Goal: Task Accomplishment & Management: Manage account settings

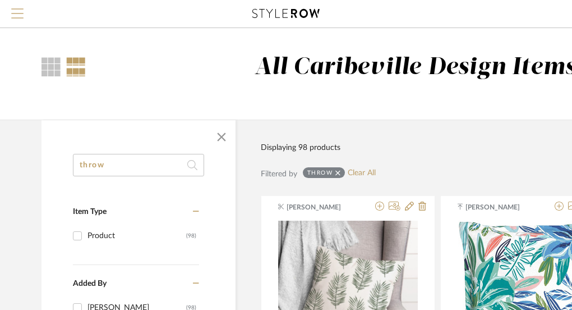
click at [19, 16] on span "Menu" at bounding box center [17, 16] width 12 height 17
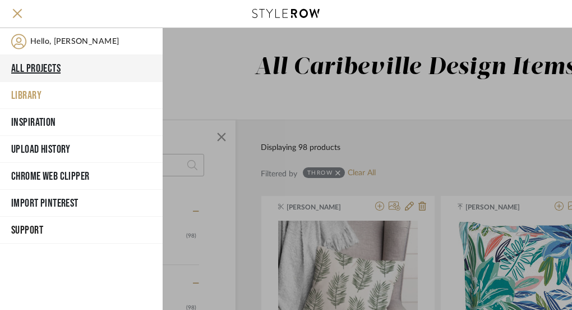
click at [37, 63] on button "All Projects" at bounding box center [81, 68] width 163 height 27
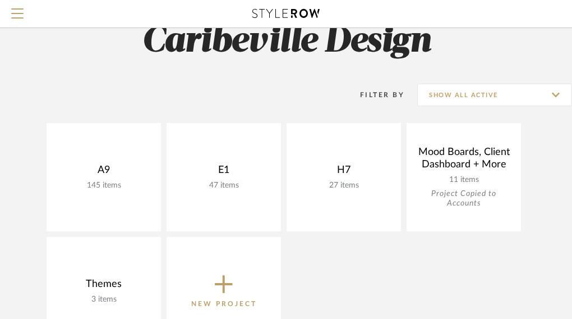
scroll to position [85, 0]
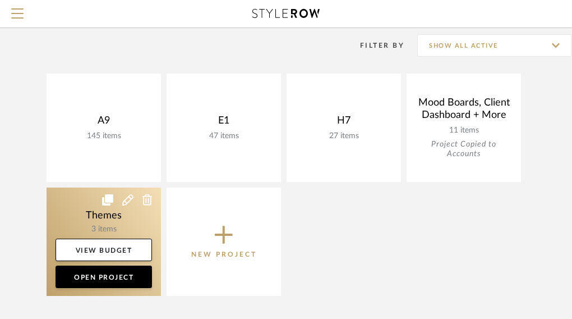
click at [120, 228] on link at bounding box center [104, 241] width 114 height 108
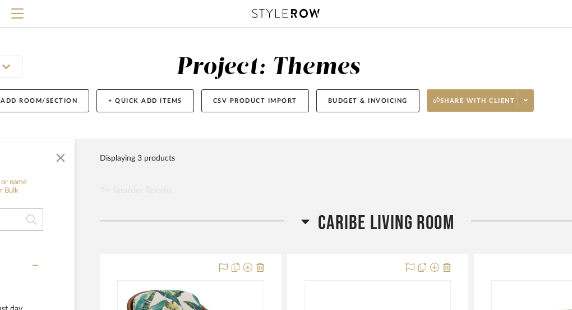
scroll to position [0, 236]
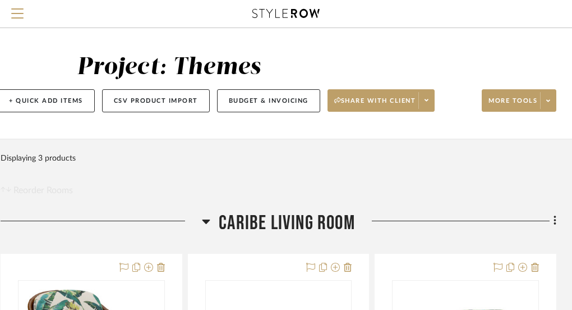
click at [554, 222] on icon at bounding box center [555, 220] width 3 height 12
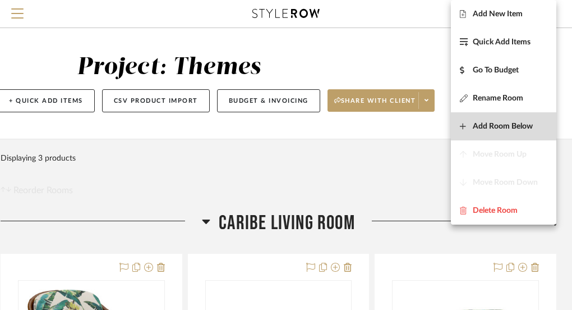
click at [514, 123] on span "Add Room Below" at bounding box center [503, 127] width 60 height 10
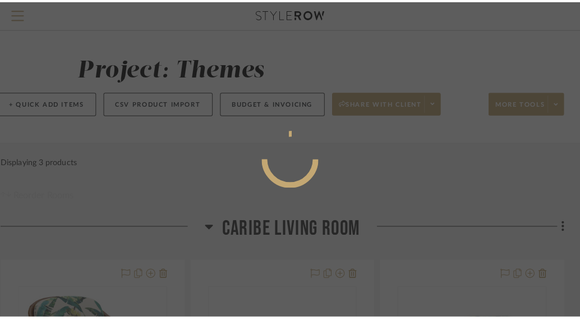
scroll to position [0, 0]
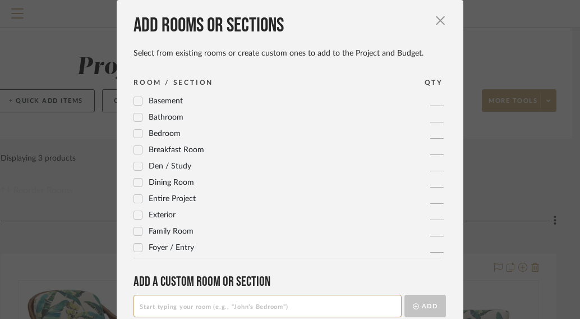
click at [265, 305] on input at bounding box center [267, 305] width 268 height 22
type input "Beach Casual Living Room"
click at [423, 306] on button "Add" at bounding box center [425, 305] width 42 height 22
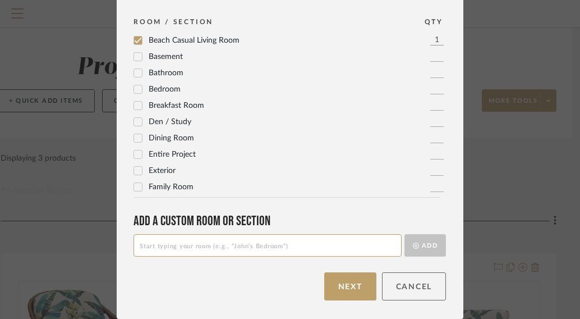
scroll to position [61, 0]
click at [361, 285] on button "Next" at bounding box center [350, 286] width 52 height 28
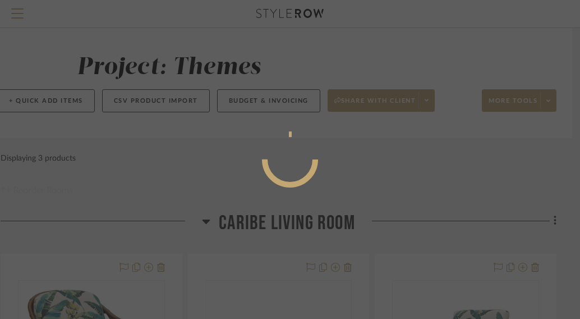
scroll to position [0, 0]
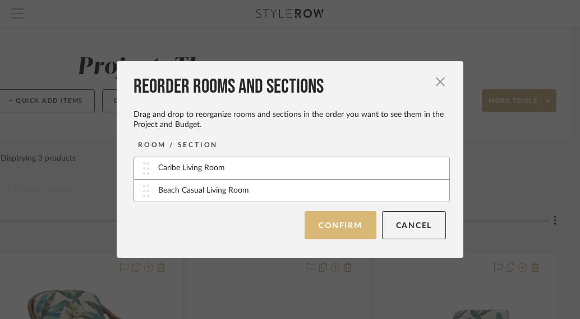
click at [349, 226] on button "Confirm" at bounding box center [340, 225] width 71 height 28
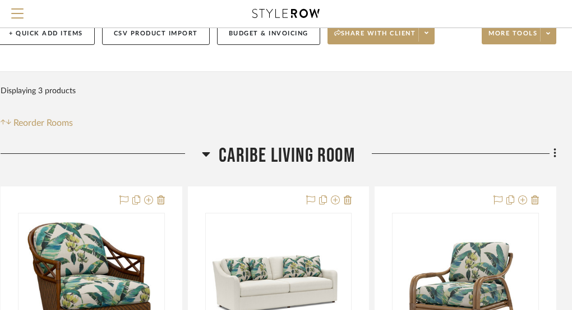
scroll to position [56, 236]
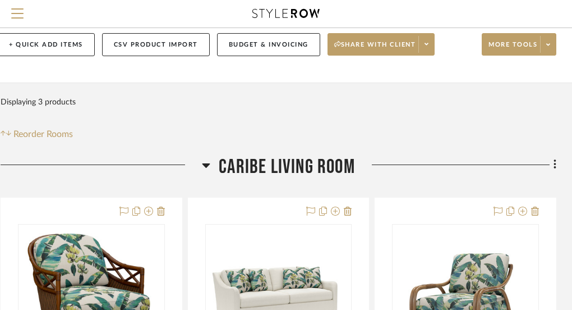
click at [208, 163] on icon at bounding box center [206, 165] width 8 height 4
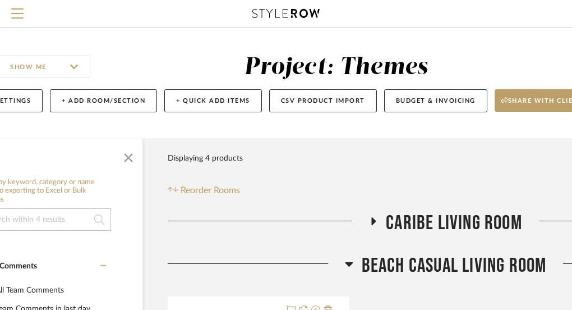
scroll to position [0, 76]
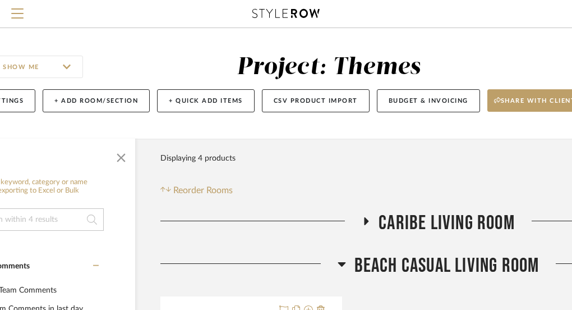
click at [346, 262] on h3 "Beach Casual Living Room" at bounding box center [439, 266] width 202 height 24
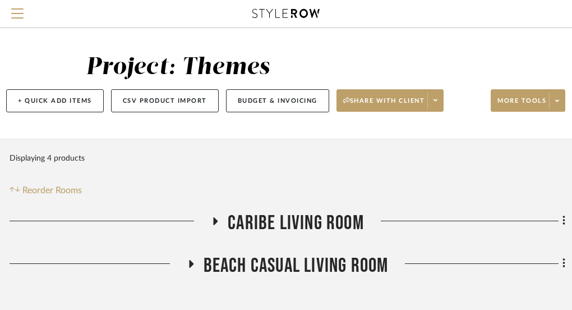
scroll to position [0, 236]
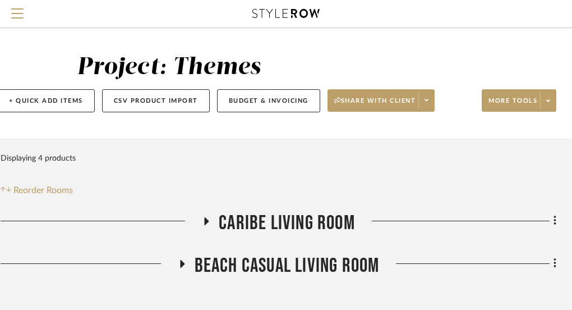
click at [554, 222] on icon at bounding box center [555, 221] width 2 height 10
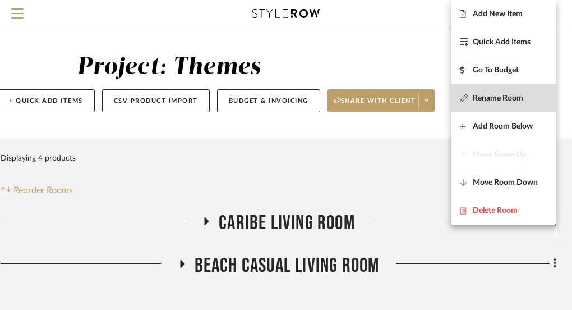
click at [507, 107] on button "Rename Room" at bounding box center [503, 98] width 105 height 28
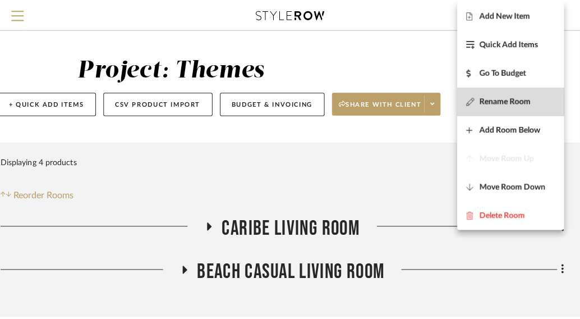
scroll to position [0, 0]
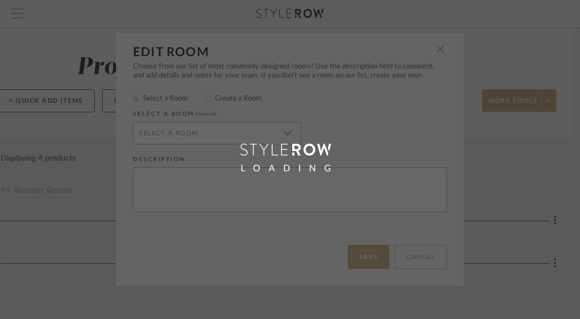
radio input "false"
radio input "true"
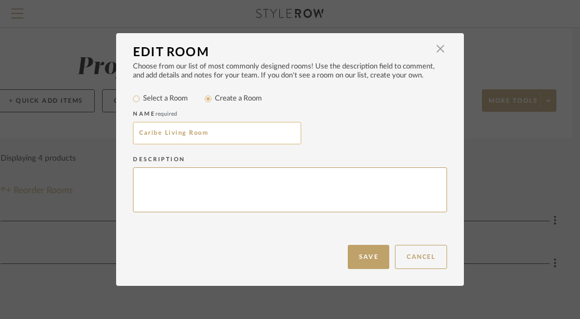
click at [159, 137] on input "Caribe Living Room" at bounding box center [217, 133] width 168 height 22
type input "Caribe Retreat Living Room"
click at [362, 248] on button "Save" at bounding box center [369, 257] width 42 height 24
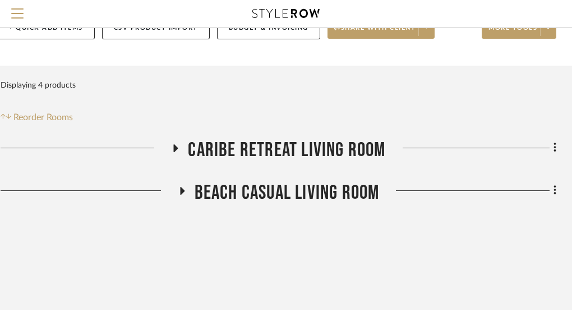
scroll to position [82, 236]
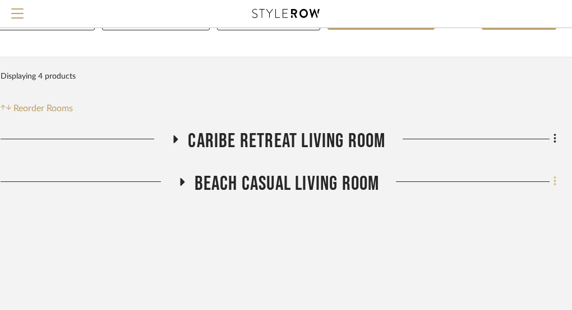
click at [555, 182] on icon at bounding box center [555, 182] width 2 height 10
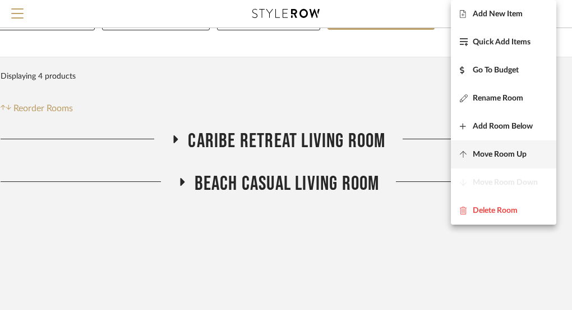
click at [522, 156] on span "Move Room Up" at bounding box center [500, 155] width 54 height 10
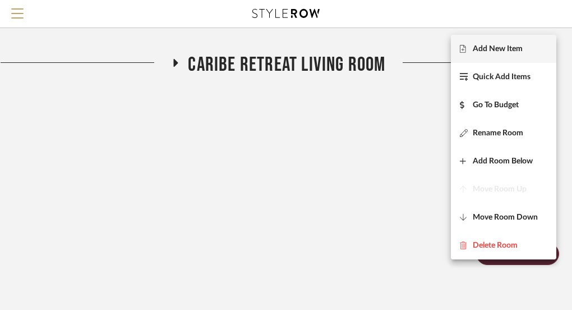
scroll to position [195, 236]
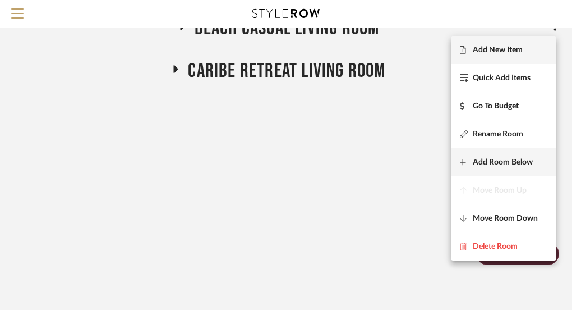
click at [509, 162] on span "Add Room Below" at bounding box center [503, 163] width 60 height 10
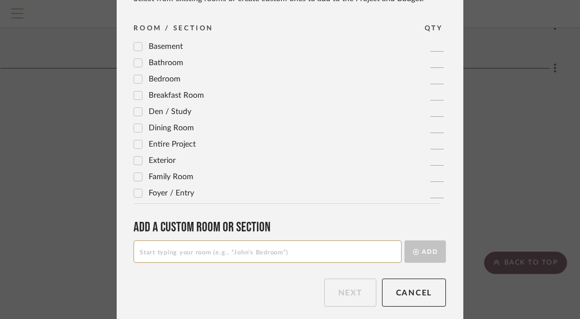
scroll to position [61, 0]
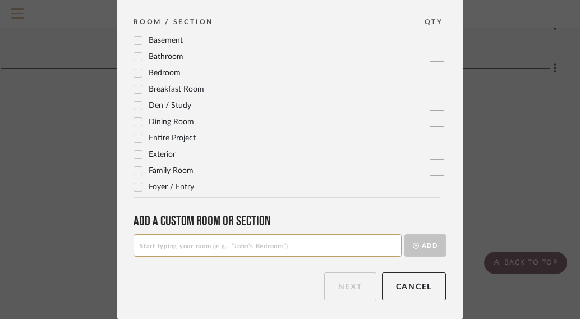
click at [163, 250] on input at bounding box center [267, 245] width 268 height 22
type input "Seaside Luxury"
click at [420, 249] on button "Add" at bounding box center [425, 245] width 42 height 22
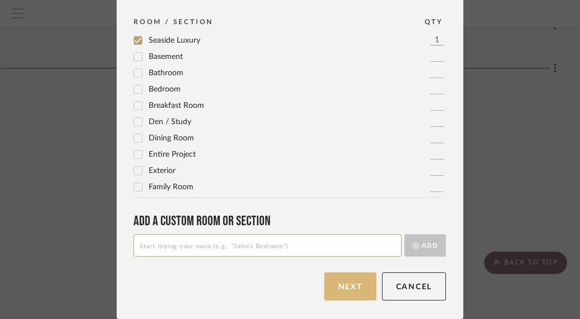
click at [356, 283] on button "Next" at bounding box center [350, 286] width 52 height 28
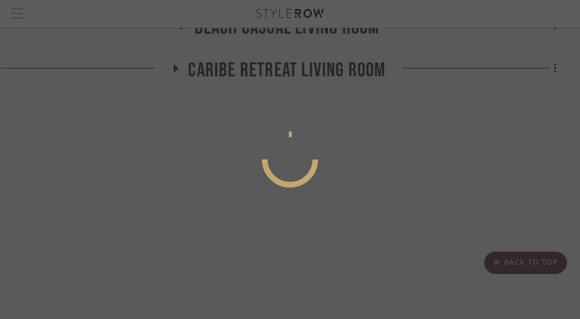
scroll to position [0, 0]
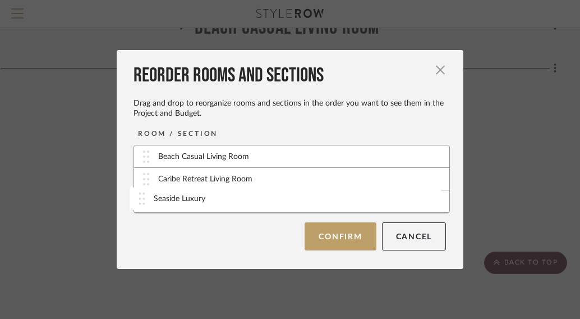
drag, startPoint x: 181, startPoint y: 178, endPoint x: 181, endPoint y: 198, distance: 20.2
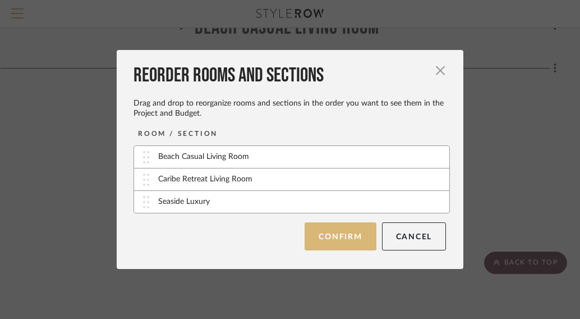
click at [333, 228] on button "Confirm" at bounding box center [340, 236] width 71 height 28
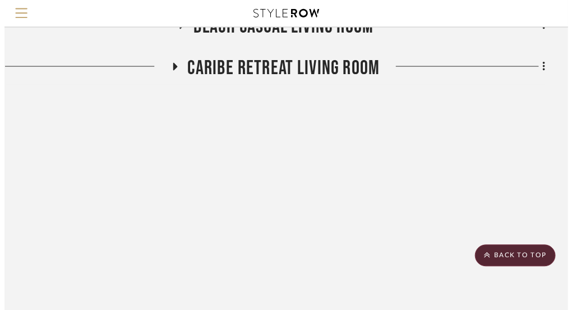
scroll to position [195, 236]
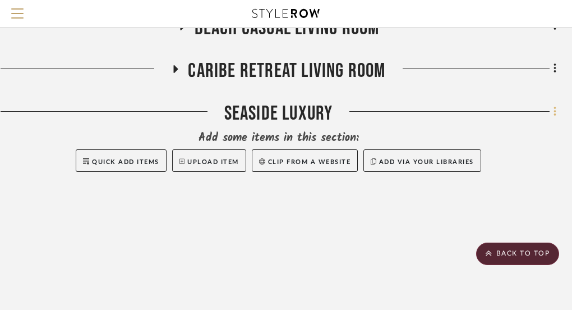
click at [554, 117] on icon at bounding box center [555, 111] width 3 height 12
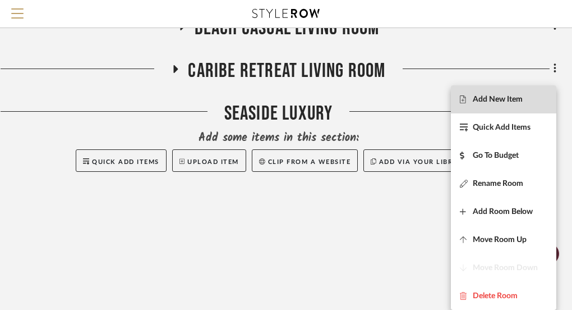
click at [522, 103] on span "Add New Item" at bounding box center [498, 100] width 50 height 10
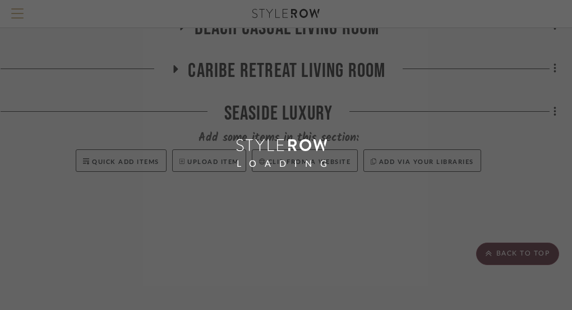
scroll to position [0, 228]
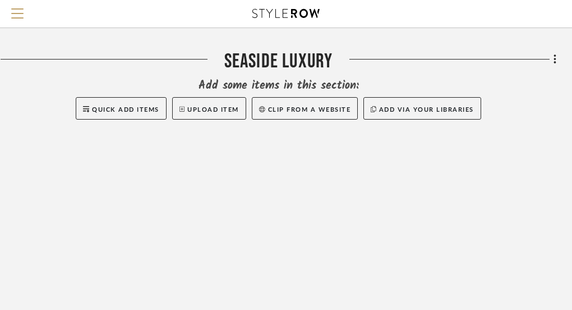
scroll to position [248, 236]
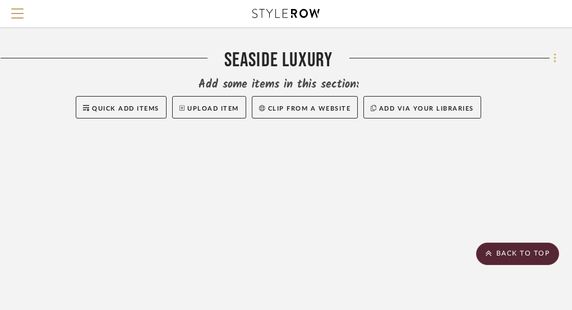
click at [552, 66] on fa-icon at bounding box center [553, 59] width 7 height 19
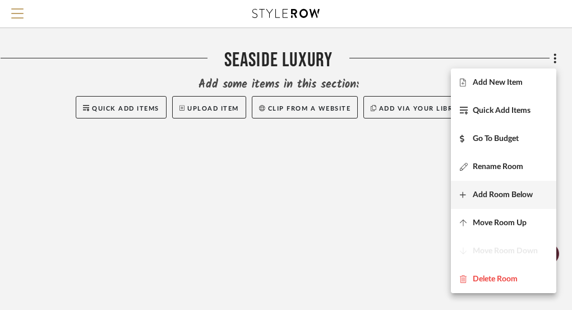
click at [515, 197] on span "Add Room Below" at bounding box center [503, 195] width 60 height 10
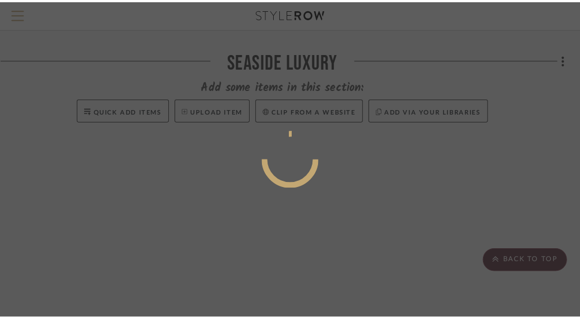
scroll to position [0, 0]
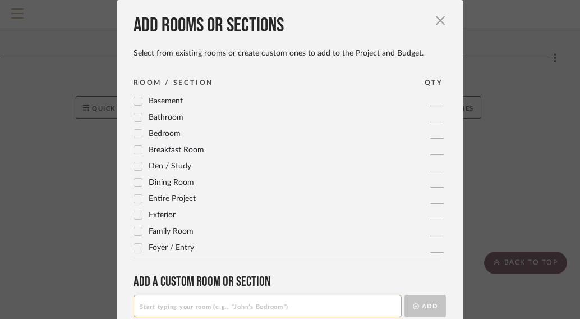
click at [173, 310] on input at bounding box center [267, 305] width 268 height 22
type input "Tropical Tradition"
click at [418, 303] on button "Add" at bounding box center [425, 305] width 42 height 22
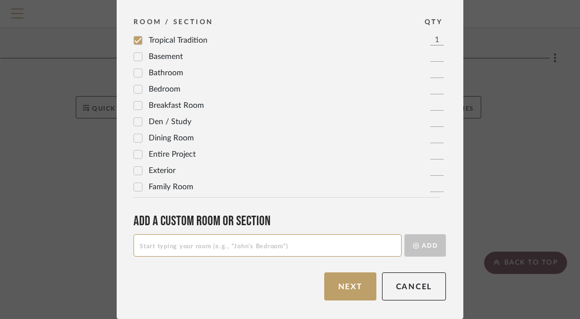
scroll to position [61, 0]
click at [352, 292] on button "Next" at bounding box center [350, 286] width 52 height 28
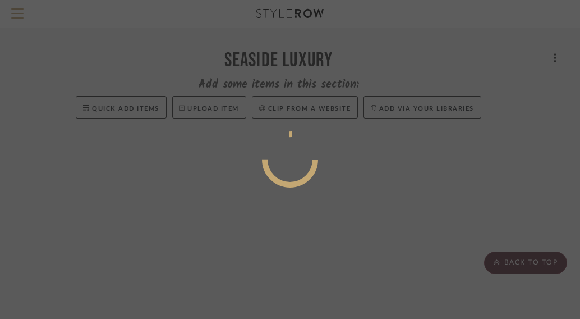
scroll to position [0, 0]
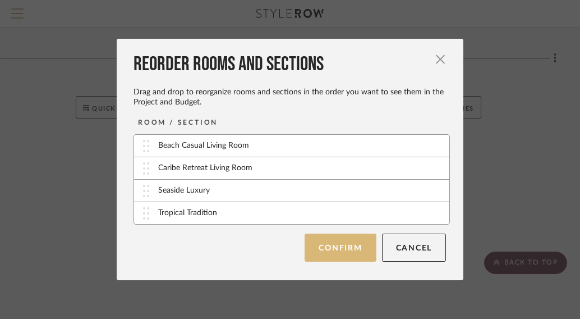
click at [333, 251] on button "Confirm" at bounding box center [340, 247] width 71 height 28
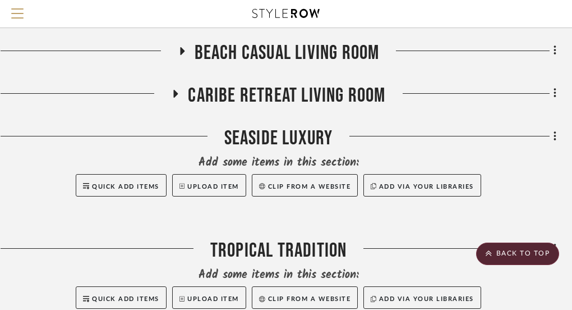
scroll to position [171, 236]
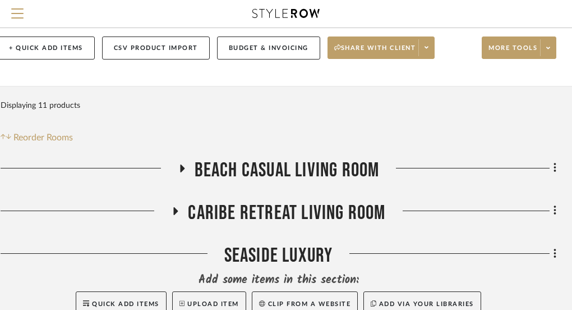
scroll to position [56, 236]
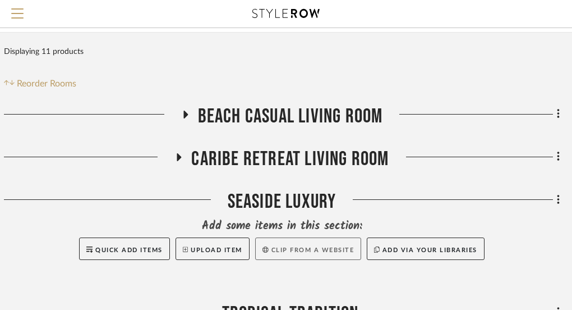
scroll to position [107, 236]
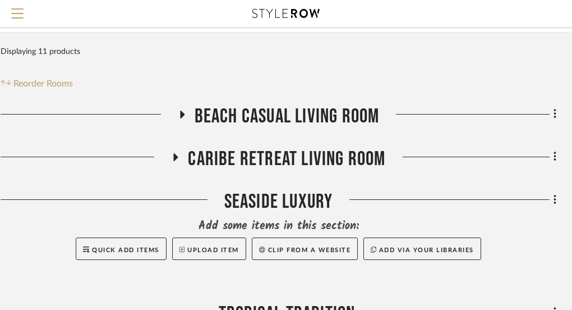
click at [554, 114] on icon at bounding box center [555, 114] width 3 height 12
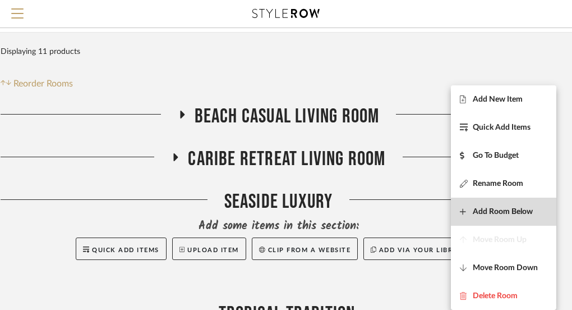
click at [508, 212] on span "Add Room Below" at bounding box center [503, 212] width 60 height 10
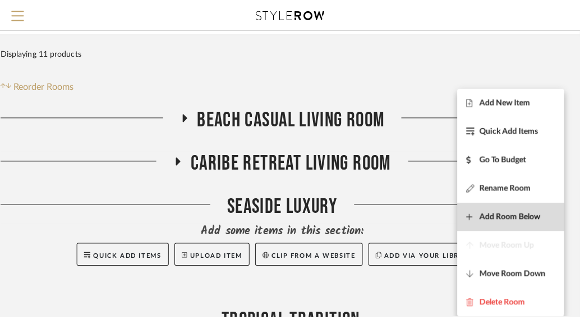
scroll to position [0, 0]
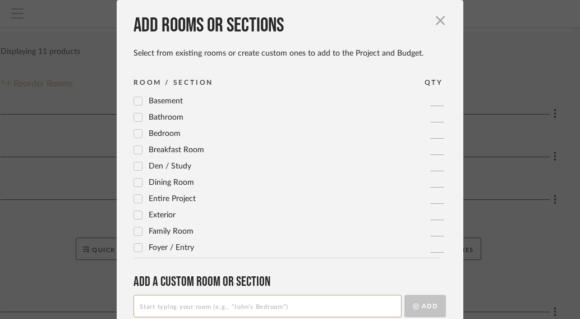
click at [255, 302] on input at bounding box center [267, 305] width 268 height 22
type input "Beach Casual Bedroom"
click at [412, 300] on button "Add" at bounding box center [425, 305] width 42 height 22
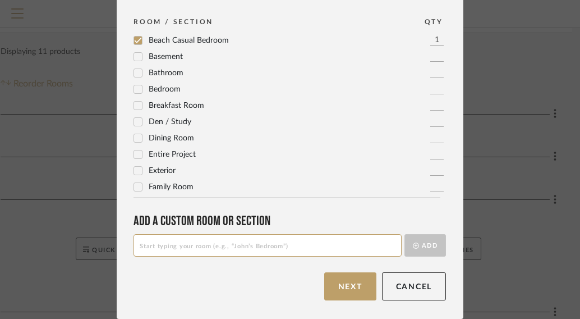
scroll to position [61, 0]
click at [361, 292] on button "Next" at bounding box center [350, 286] width 52 height 28
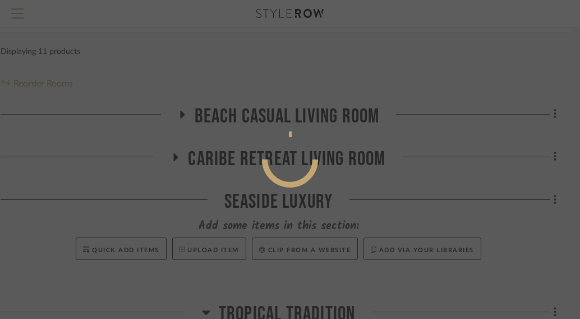
scroll to position [0, 0]
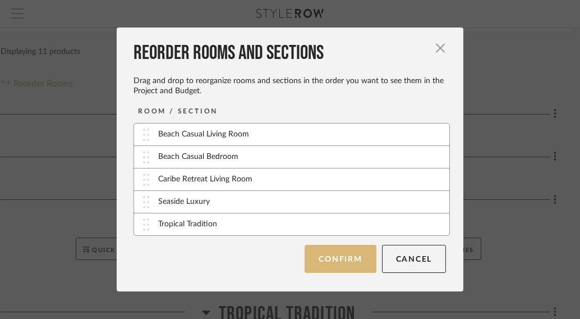
click at [351, 254] on button "Confirm" at bounding box center [340, 259] width 71 height 28
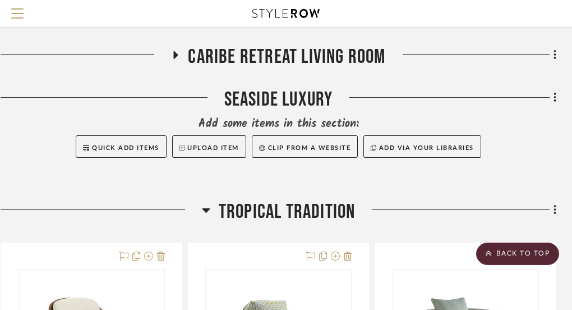
scroll to position [316, 236]
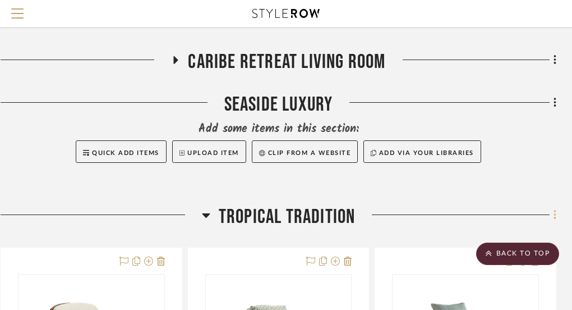
click at [555, 216] on icon at bounding box center [555, 215] width 2 height 10
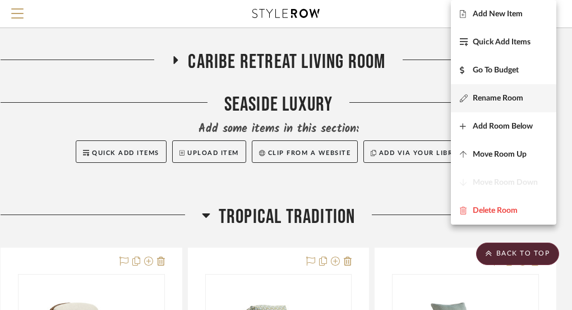
click at [499, 93] on button "Rename Room" at bounding box center [503, 98] width 105 height 28
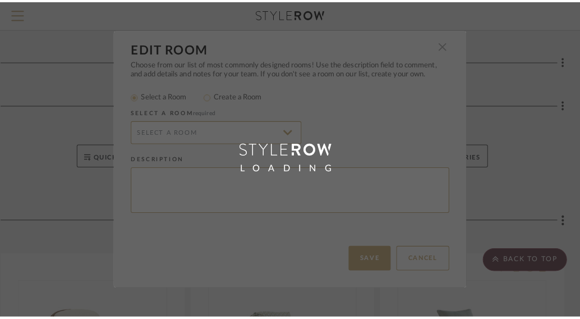
scroll to position [0, 0]
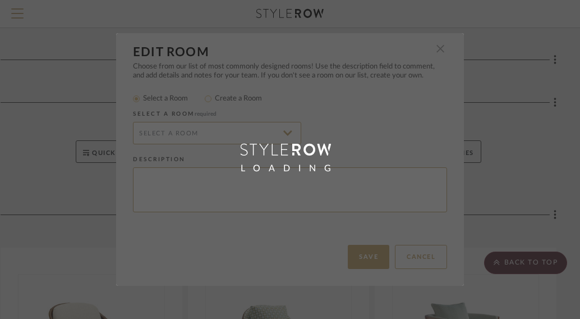
radio input "false"
radio input "true"
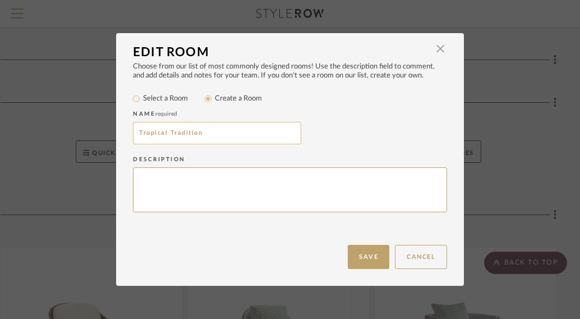
click at [223, 128] on input "Tropical Tradition" at bounding box center [217, 133] width 168 height 22
click at [218, 133] on input "Tropical Tradition" at bounding box center [217, 133] width 168 height 22
type input "Tropical Tradition Living Room"
click at [361, 259] on button "Save" at bounding box center [369, 257] width 42 height 24
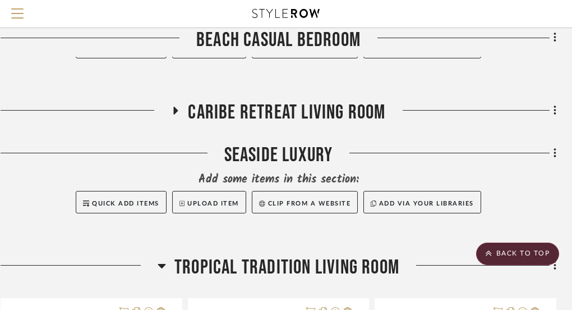
scroll to position [263, 236]
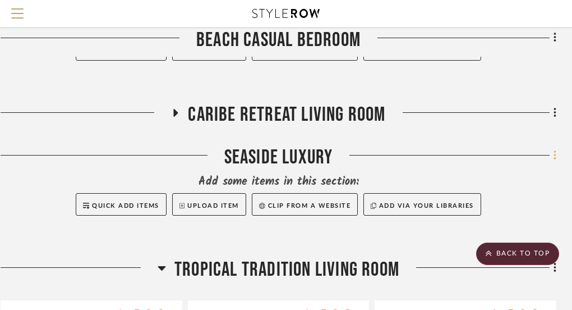
click at [555, 153] on icon at bounding box center [555, 155] width 2 height 10
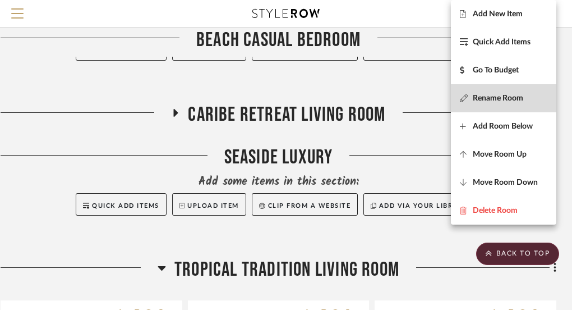
click at [507, 97] on span "Rename Room" at bounding box center [498, 99] width 50 height 10
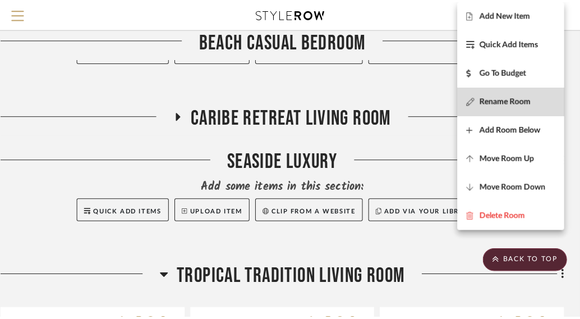
scroll to position [0, 0]
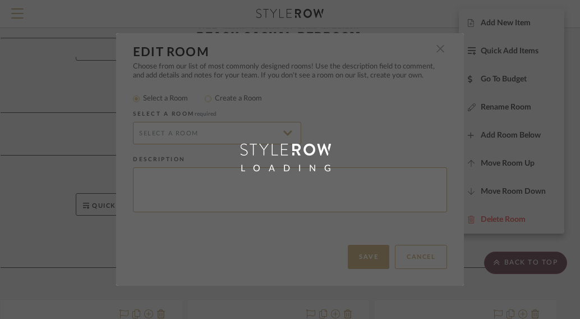
radio input "false"
radio input "true"
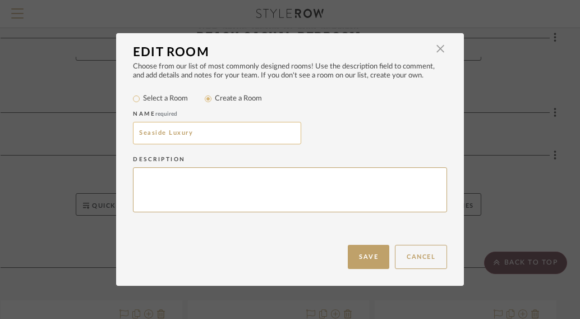
click at [260, 140] on input "Seaside Luxury" at bounding box center [217, 133] width 168 height 22
type input "Seaside Luxury Living Room"
click at [360, 260] on button "Save" at bounding box center [369, 257] width 42 height 24
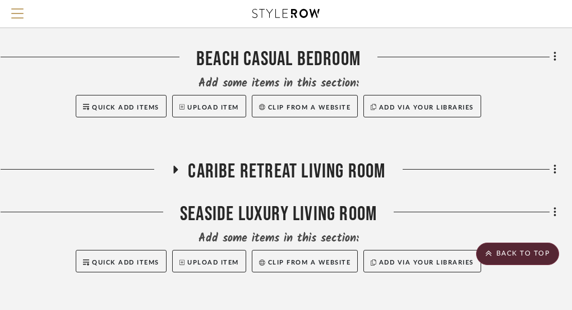
scroll to position [219, 236]
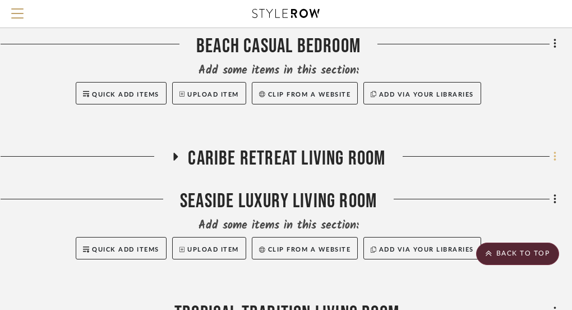
click at [554, 159] on icon at bounding box center [555, 156] width 3 height 12
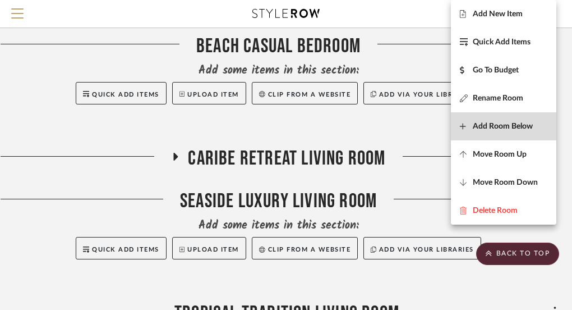
click at [526, 131] on button "Add Room Below" at bounding box center [503, 126] width 105 height 28
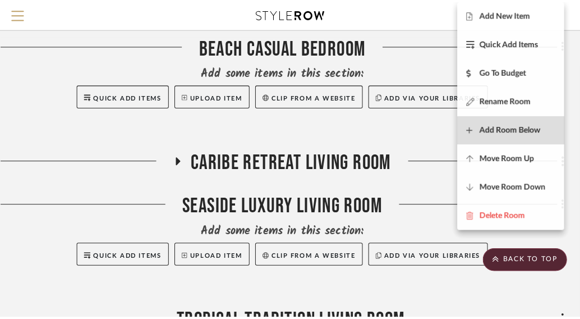
scroll to position [0, 0]
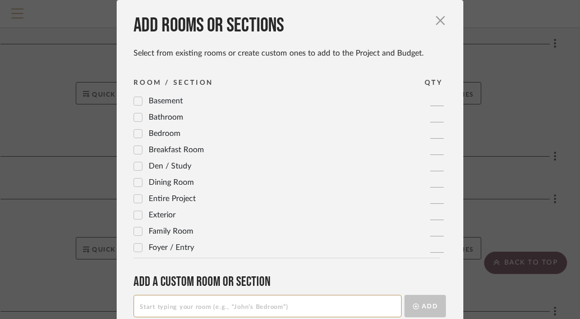
click at [259, 300] on input at bounding box center [267, 305] width 268 height 22
type input "Caribe Retreat Bedroom"
click at [427, 307] on button "Add" at bounding box center [425, 305] width 42 height 22
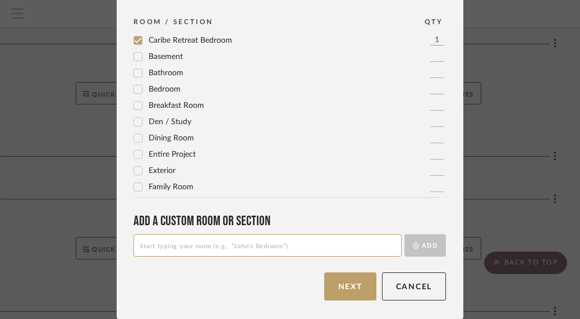
scroll to position [61, 0]
click at [345, 289] on button "Next" at bounding box center [350, 286] width 52 height 28
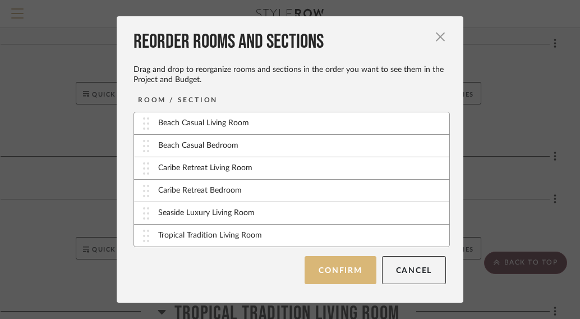
click at [346, 270] on button "Confirm" at bounding box center [340, 270] width 71 height 28
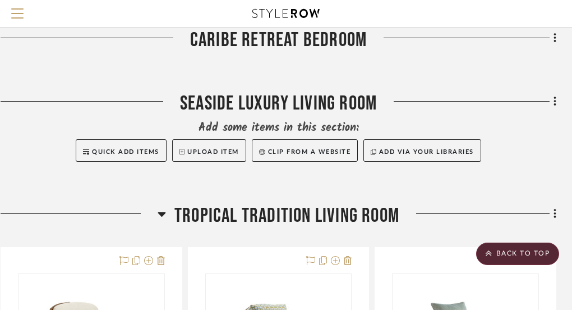
scroll to position [436, 236]
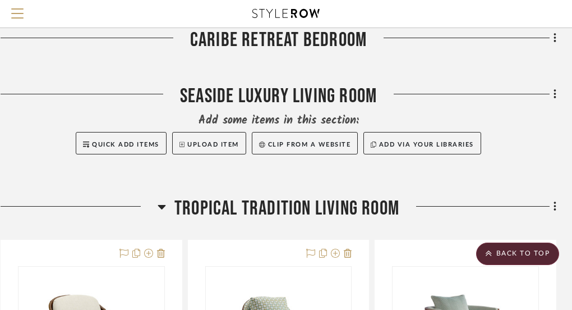
click at [554, 96] on icon at bounding box center [555, 94] width 3 height 12
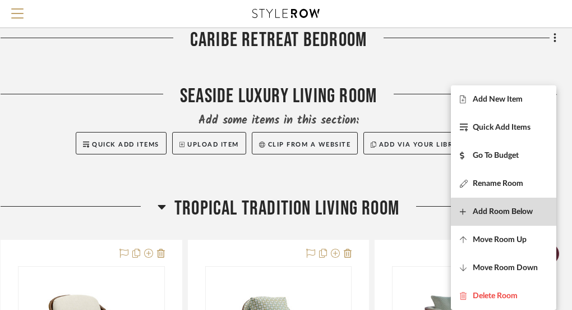
click at [509, 213] on span "Add Room Below" at bounding box center [503, 212] width 60 height 10
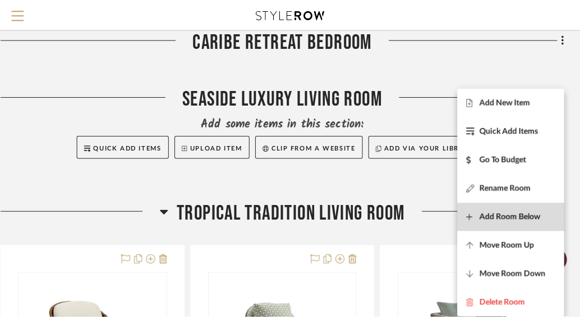
scroll to position [0, 0]
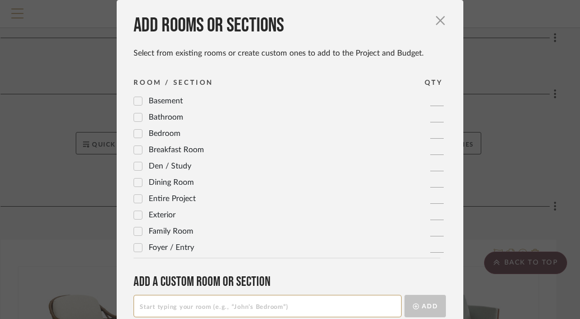
click at [255, 307] on input at bounding box center [267, 305] width 268 height 22
type input "Seaside Luxury Bedroom"
click at [413, 307] on icon "submit" at bounding box center [416, 306] width 6 height 6
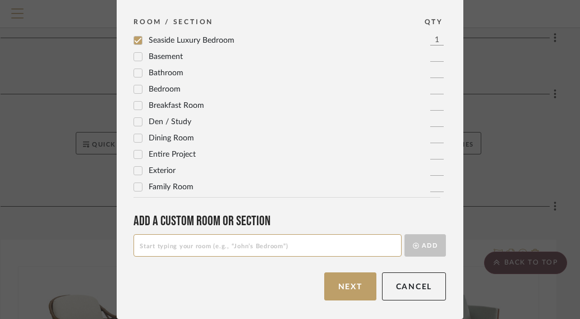
scroll to position [61, 0]
click at [359, 286] on button "Next" at bounding box center [350, 286] width 52 height 28
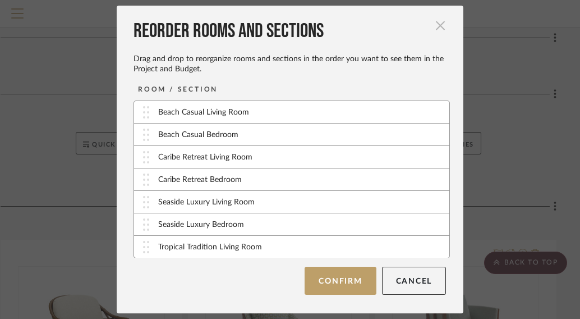
click at [435, 26] on span "button" at bounding box center [440, 26] width 22 height 22
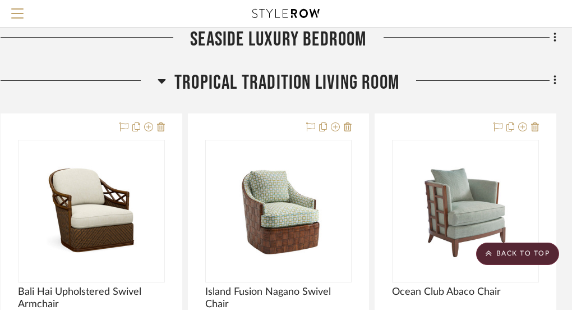
scroll to position [676, 236]
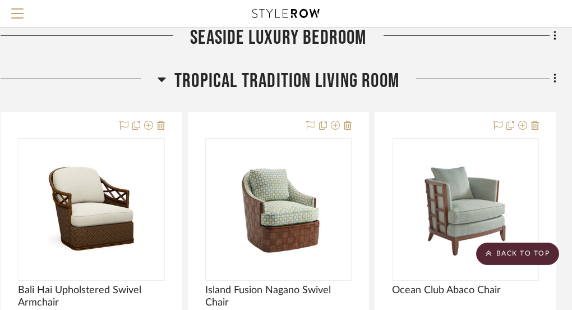
click at [162, 77] on icon at bounding box center [162, 79] width 8 height 4
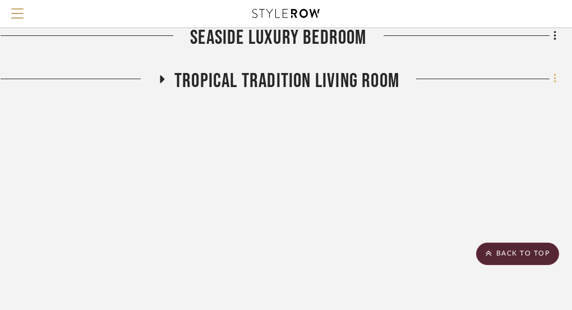
click at [554, 76] on icon at bounding box center [555, 79] width 2 height 10
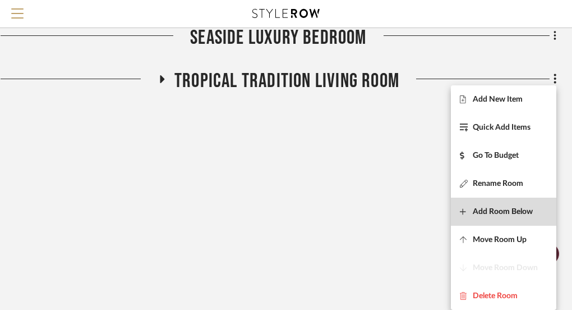
click at [508, 207] on span "Add Room Below" at bounding box center [503, 212] width 60 height 10
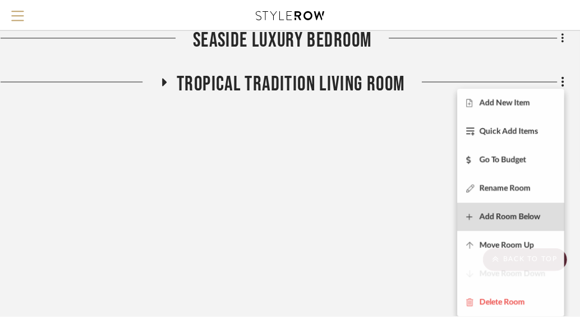
scroll to position [0, 0]
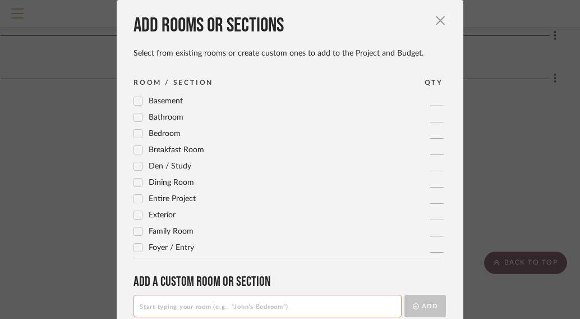
click at [275, 305] on input at bounding box center [267, 305] width 268 height 22
type input "Tropical Tradition Bedroom"
click at [416, 302] on button "Add" at bounding box center [425, 305] width 42 height 22
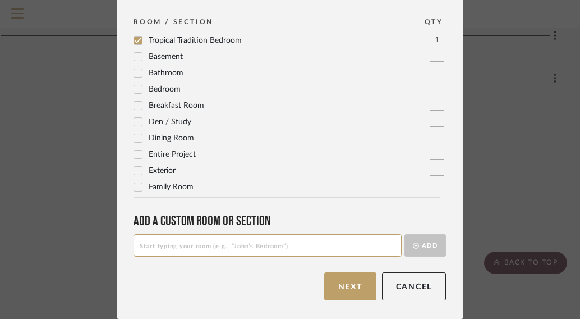
scroll to position [61, 0]
click at [346, 277] on button "Next" at bounding box center [350, 286] width 52 height 28
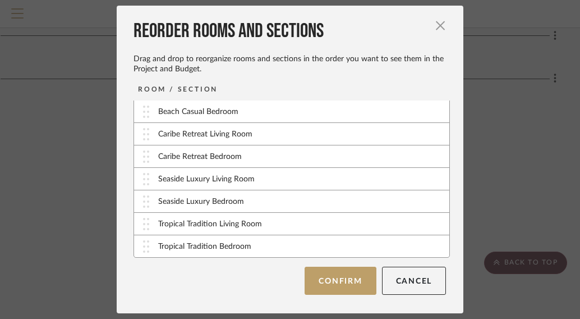
scroll to position [23, 0]
click at [339, 284] on button "Confirm" at bounding box center [340, 280] width 71 height 28
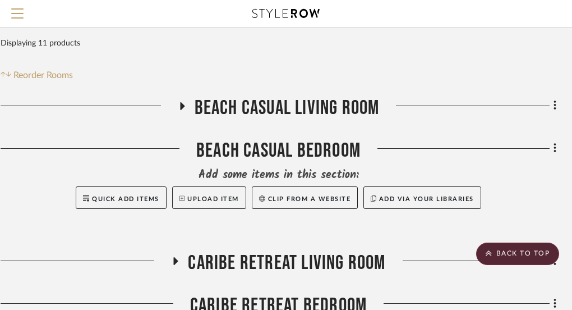
scroll to position [116, 236]
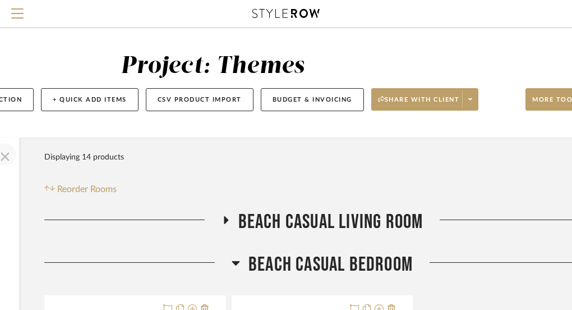
scroll to position [1, 236]
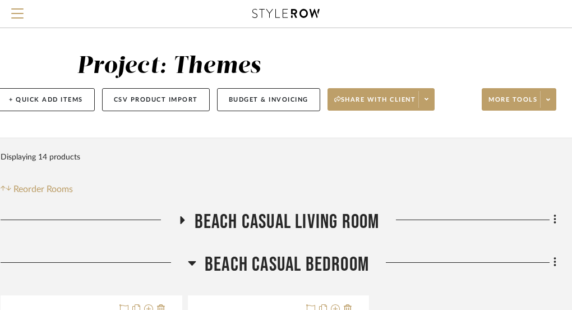
click at [182, 220] on icon at bounding box center [181, 219] width 13 height 8
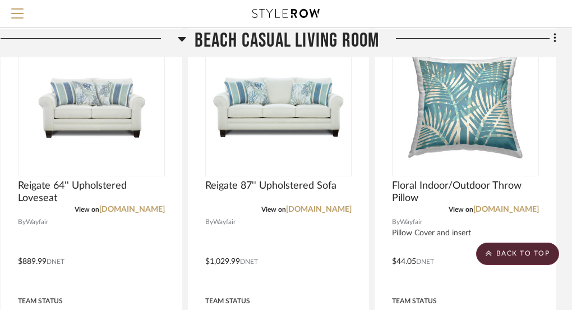
scroll to position [250, 236]
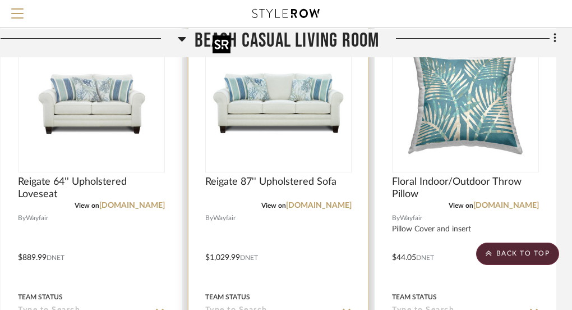
click at [246, 124] on img "0" at bounding box center [278, 101] width 140 height 140
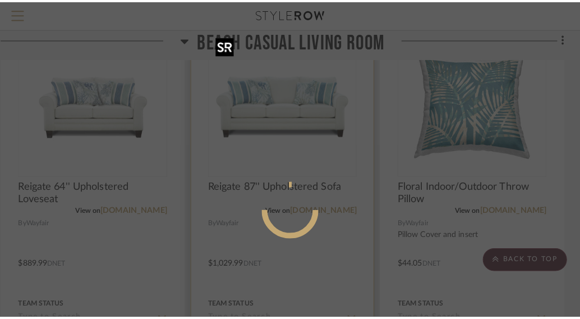
scroll to position [0, 0]
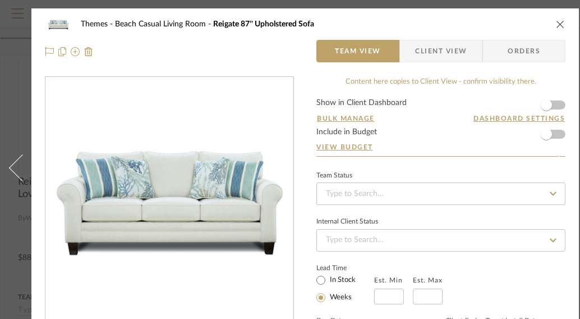
click at [218, 148] on img "0" at bounding box center [169, 198] width 243 height 243
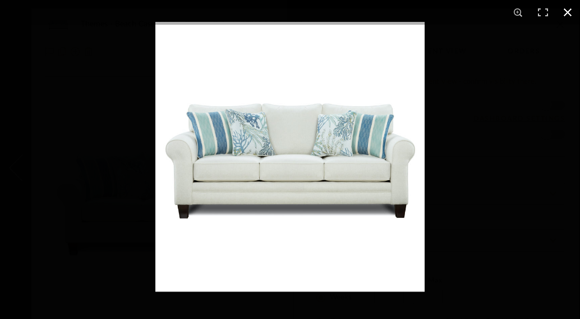
click at [18, 156] on div at bounding box center [290, 159] width 580 height 319
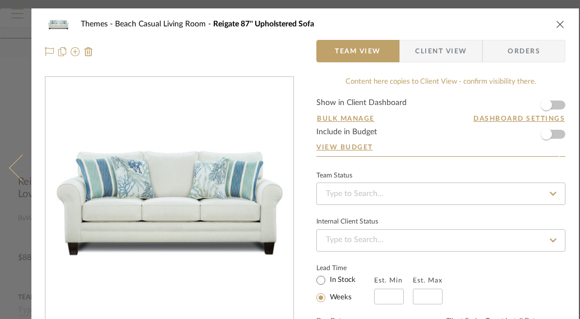
click at [16, 169] on icon at bounding box center [22, 167] width 27 height 27
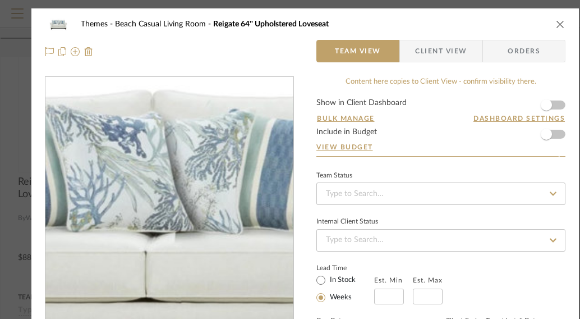
click at [177, 188] on img "0" at bounding box center [169, 198] width 243 height 243
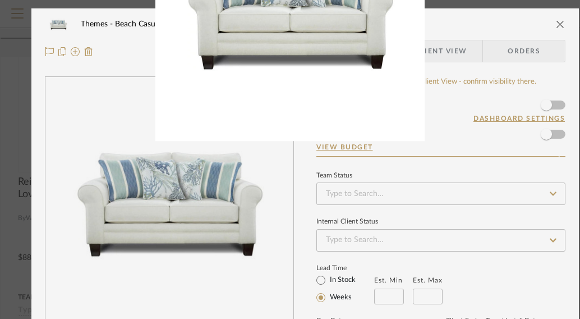
click at [21, 33] on div at bounding box center [290, 159] width 580 height 319
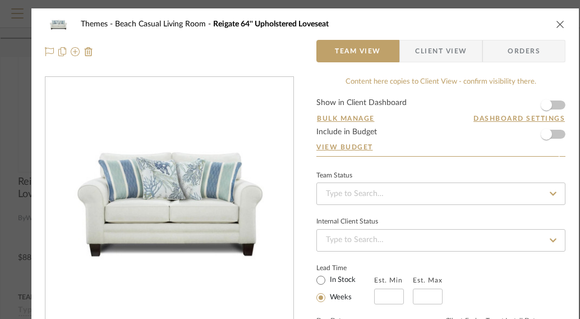
click at [559, 24] on icon "close" at bounding box center [560, 24] width 9 height 9
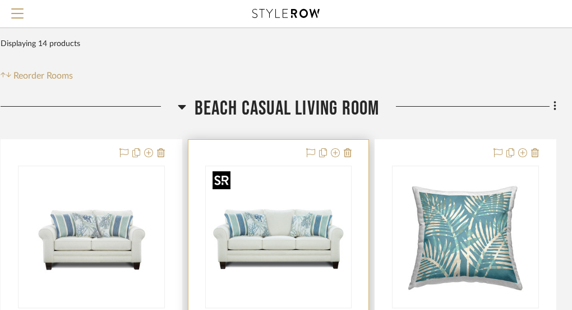
click at [294, 210] on img "0" at bounding box center [278, 237] width 140 height 140
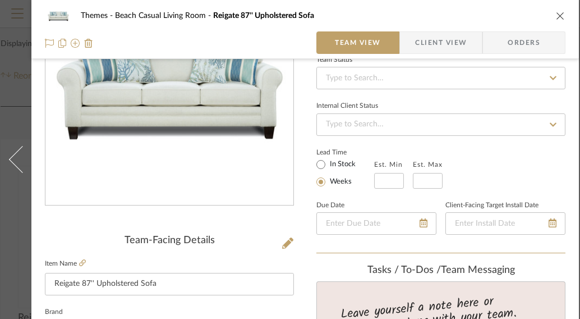
scroll to position [114, 1]
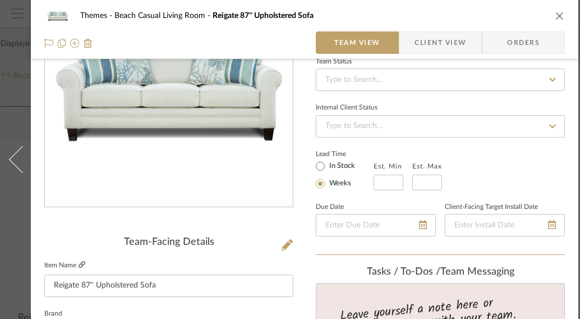
click at [84, 266] on icon at bounding box center [82, 264] width 7 height 7
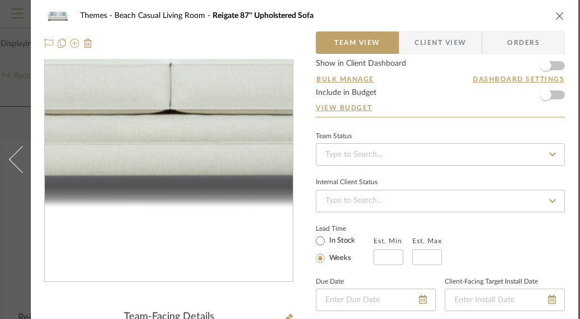
scroll to position [0, 1]
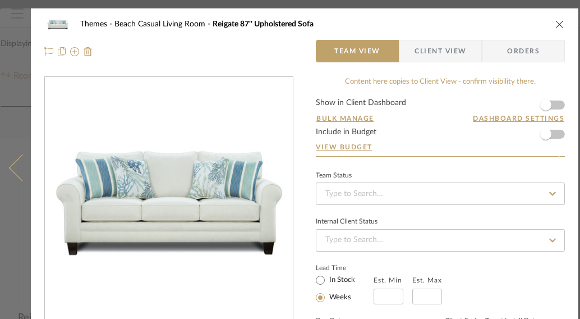
click at [17, 61] on button at bounding box center [15, 167] width 31 height 319
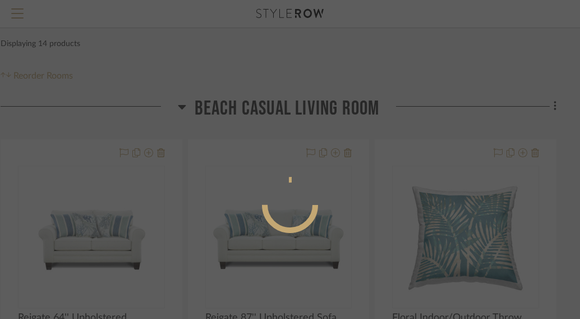
scroll to position [0, 0]
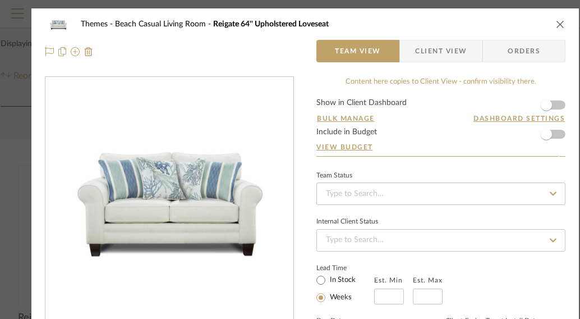
click at [558, 23] on icon "close" at bounding box center [560, 24] width 9 height 9
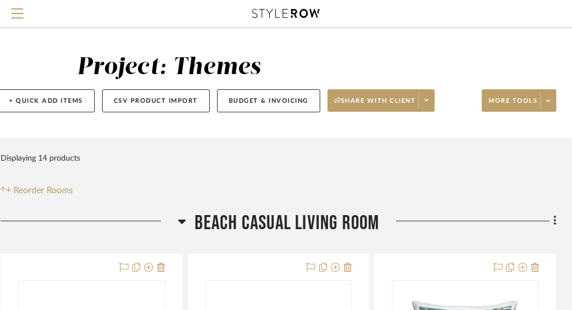
scroll to position [0, 182]
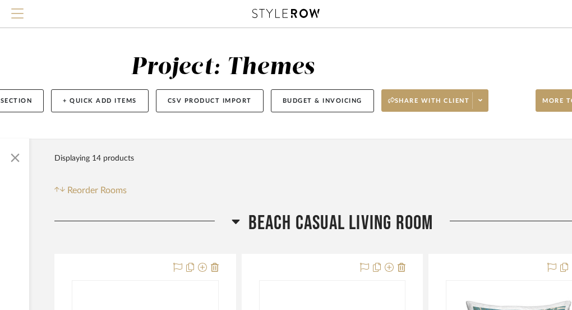
click at [29, 19] on button "Menu" at bounding box center [17, 13] width 35 height 27
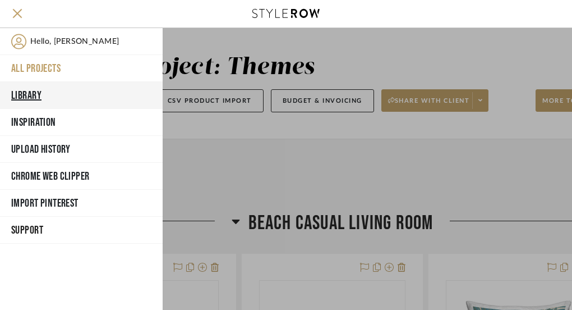
click at [34, 91] on button "Library" at bounding box center [81, 95] width 163 height 27
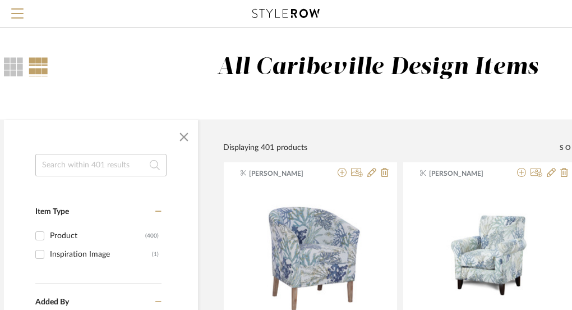
scroll to position [0, 11]
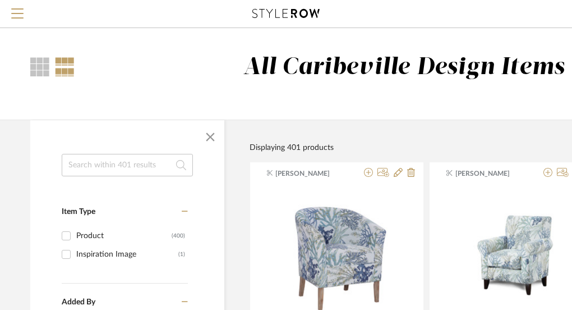
click at [93, 164] on input at bounding box center [127, 165] width 131 height 22
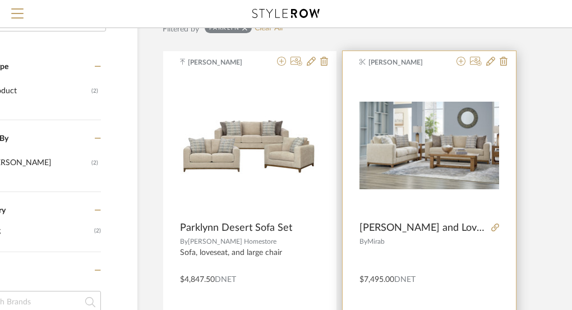
scroll to position [145, 96]
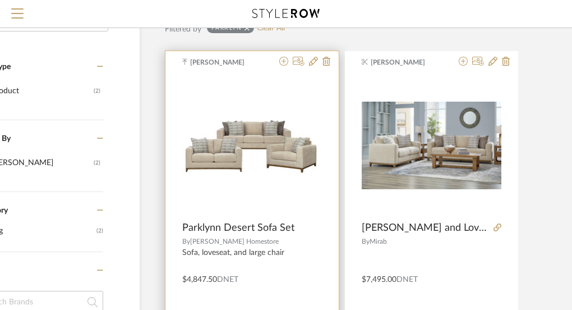
click at [279, 141] on img "0" at bounding box center [252, 145] width 140 height 59
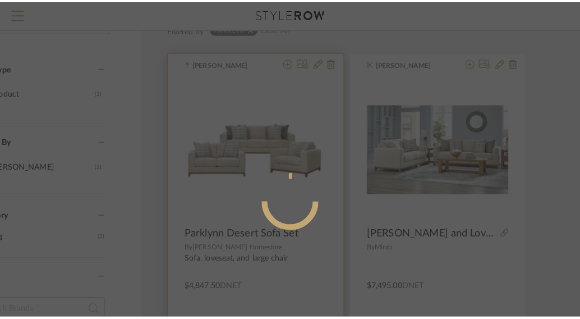
scroll to position [0, 0]
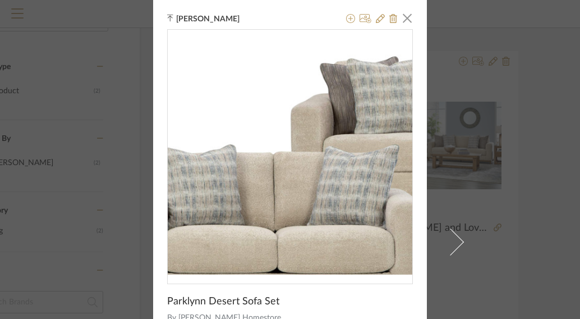
click at [224, 122] on img "0" at bounding box center [290, 152] width 245 height 104
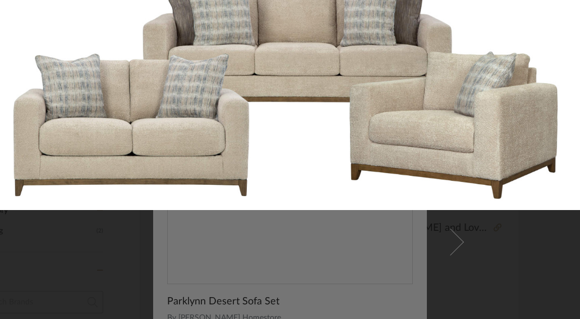
click at [495, 74] on img at bounding box center [290, 86] width 580 height 247
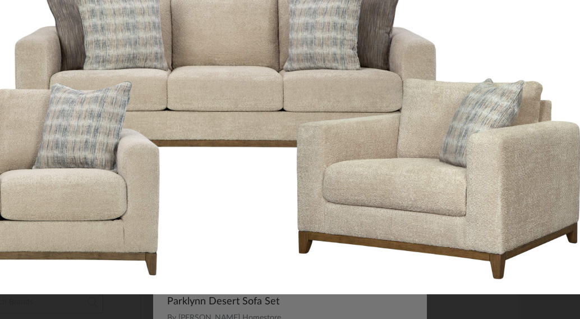
click at [495, 74] on img at bounding box center [215, 125] width 791 height 337
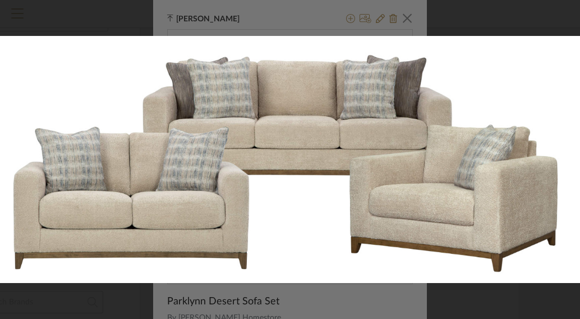
click at [502, 28] on div at bounding box center [290, 159] width 580 height 319
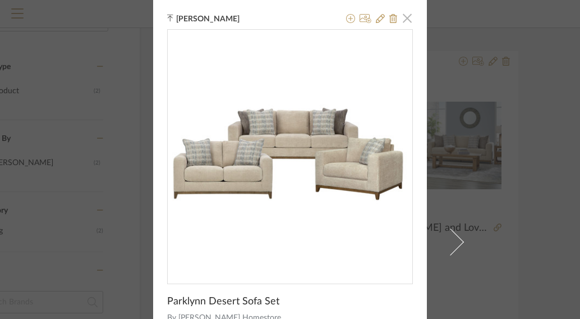
click at [396, 21] on span "button" at bounding box center [407, 18] width 22 height 22
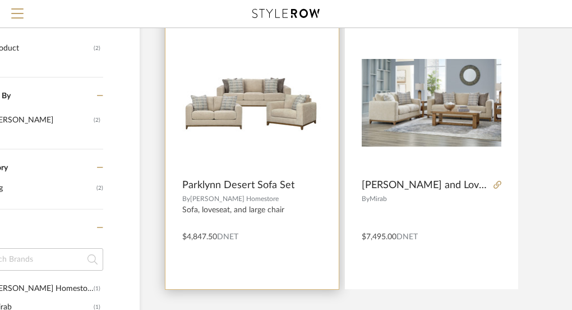
scroll to position [144, 96]
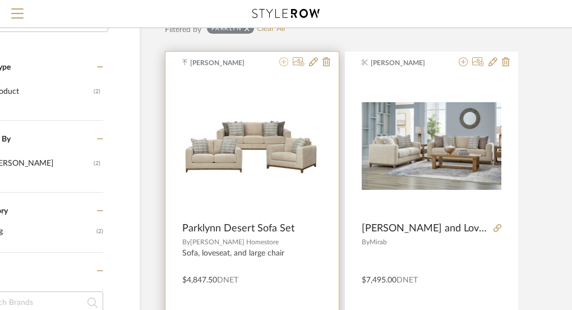
click at [286, 63] on icon at bounding box center [283, 61] width 9 height 9
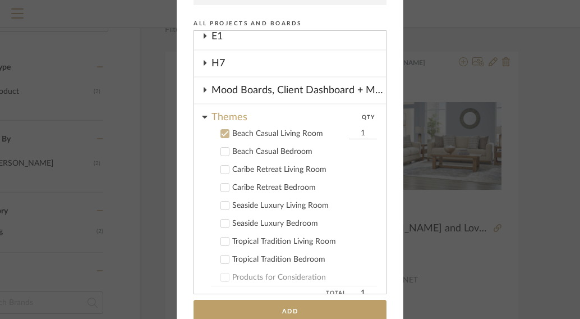
scroll to position [188, 0]
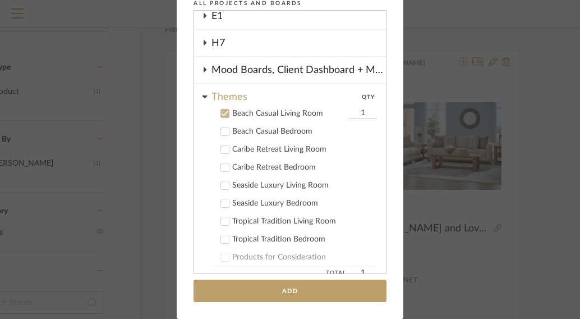
click at [281, 149] on div "Caribe Retreat Living Room" at bounding box center [304, 150] width 145 height 10
click at [224, 111] on icon at bounding box center [225, 113] width 8 height 8
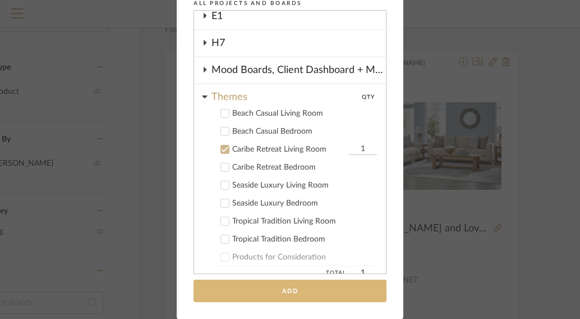
click at [246, 288] on button "Add" at bounding box center [290, 290] width 193 height 23
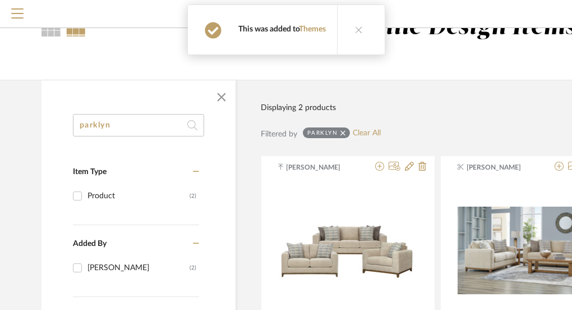
scroll to position [0, 0]
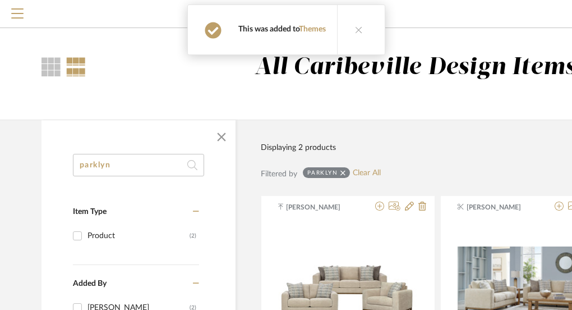
click at [112, 162] on input "parklyn" at bounding box center [138, 165] width 131 height 22
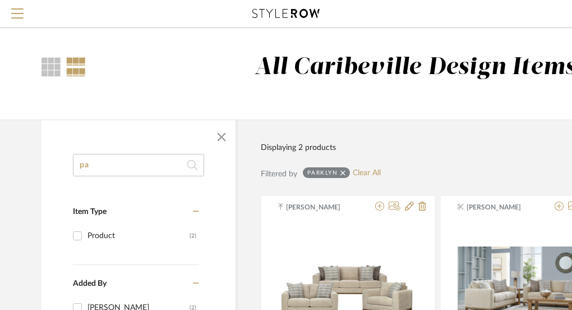
type input "p"
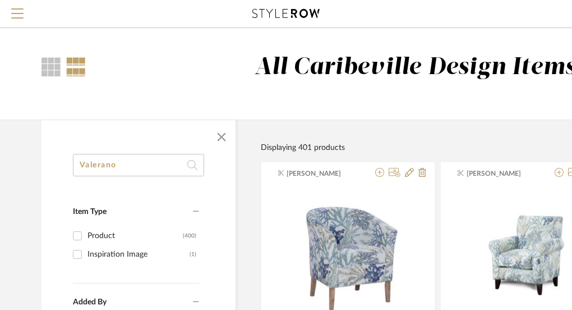
type input "Valerano"
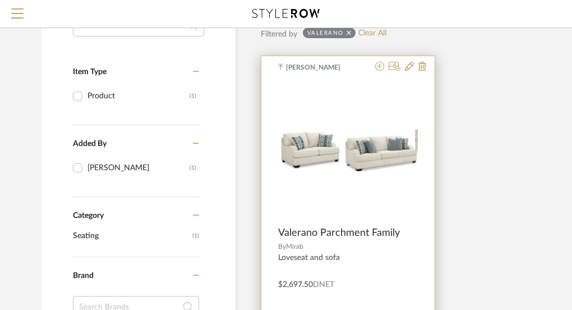
scroll to position [48, 0]
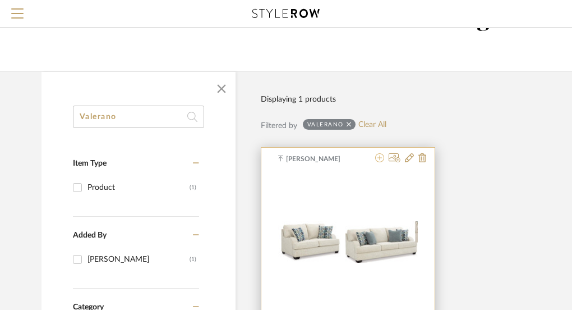
click at [380, 158] on icon at bounding box center [379, 157] width 9 height 9
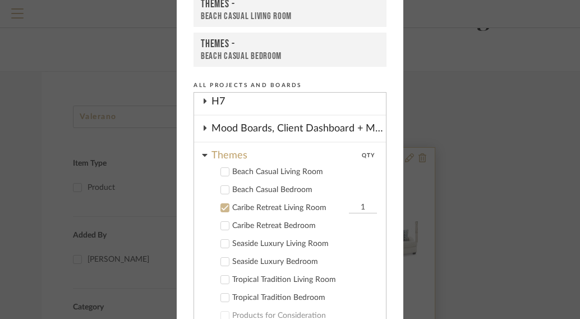
scroll to position [96, 0]
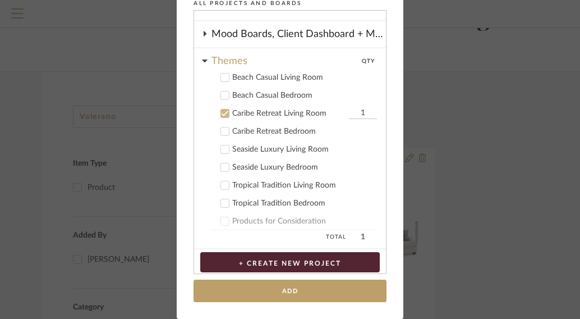
click at [238, 80] on div "Beach Casual Living Room" at bounding box center [304, 78] width 145 height 10
click at [238, 112] on div "Caribe Retreat Living Room" at bounding box center [289, 114] width 114 height 10
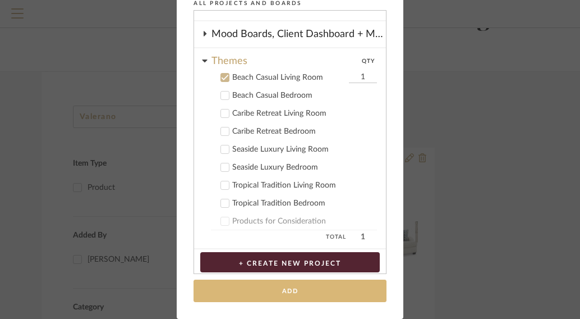
click at [292, 289] on button "Add" at bounding box center [290, 290] width 193 height 23
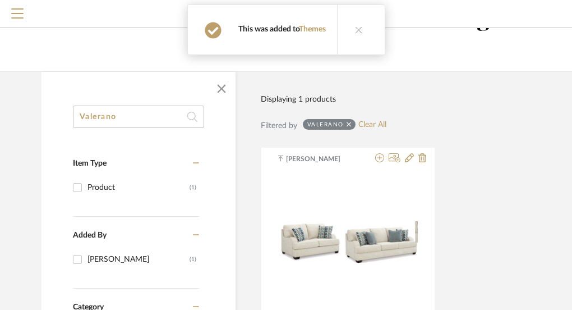
click at [472, 212] on div "[PERSON_NAME] Parchment Family By Mirab Loveseat and sofa $2,697.50 DNET" at bounding box center [514, 287] width 507 height 280
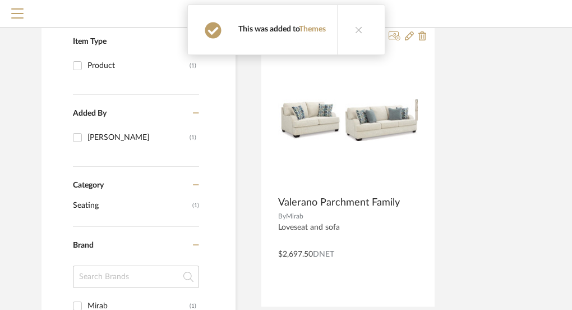
scroll to position [162, 0]
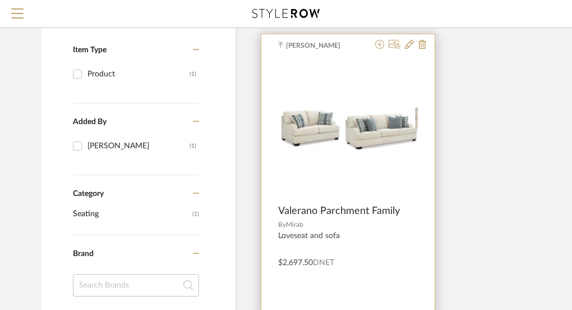
click at [383, 133] on img "0" at bounding box center [348, 129] width 140 height 42
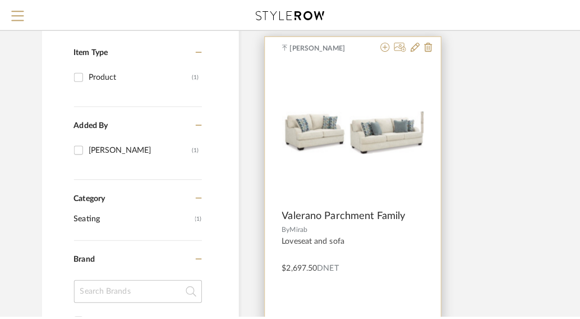
scroll to position [0, 0]
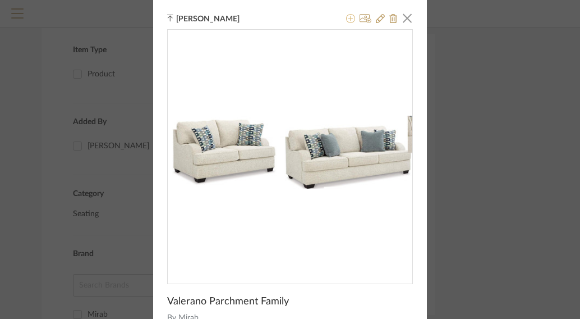
click at [348, 19] on icon at bounding box center [350, 18] width 9 height 9
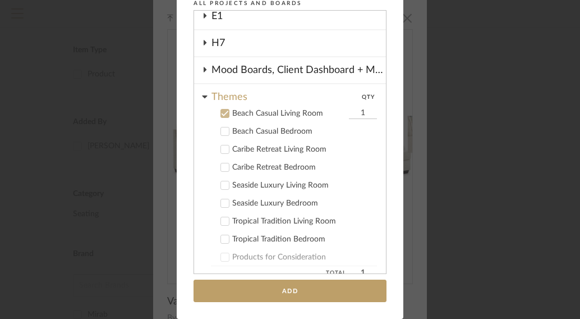
scroll to position [188, 0]
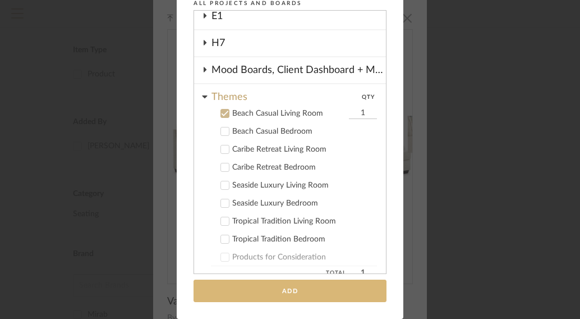
click at [342, 284] on button "Add" at bounding box center [290, 290] width 193 height 23
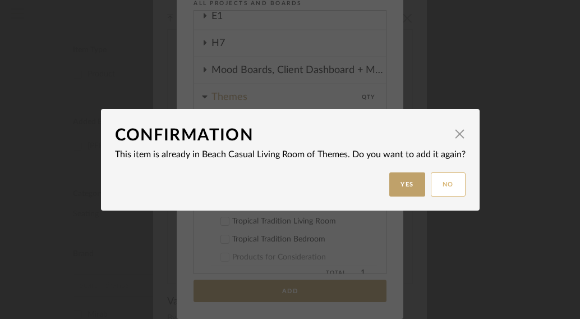
click at [450, 183] on button "No" at bounding box center [448, 184] width 35 height 24
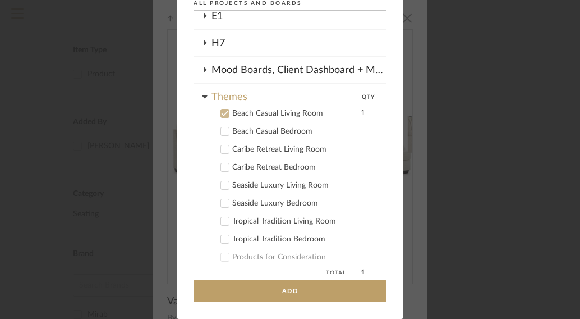
click at [438, 117] on div "Add to Projects Recent Projects, Rooms, or Boards Themes - Beach Casual Living …" at bounding box center [290, 159] width 580 height 319
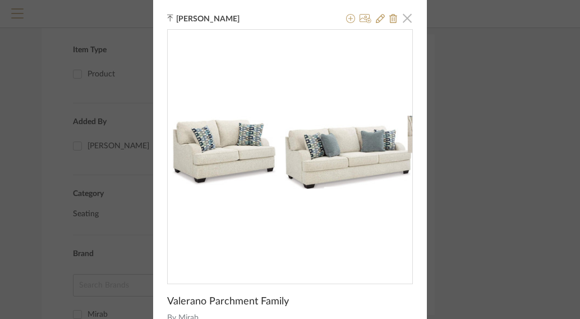
click at [403, 19] on span "button" at bounding box center [407, 18] width 22 height 22
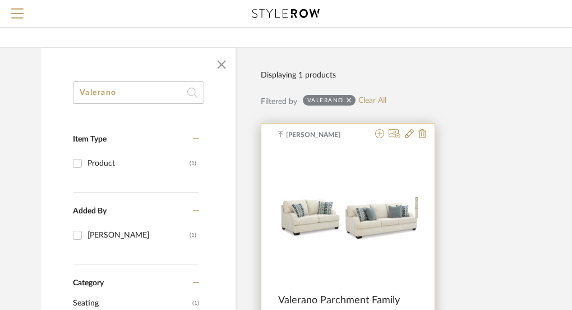
scroll to position [0, 0]
